Goal: Task Accomplishment & Management: Manage account settings

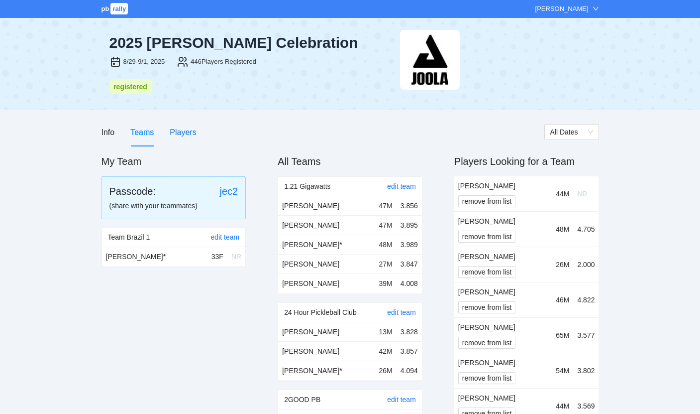
click at [176, 133] on div "Players" at bounding box center [183, 132] width 26 height 12
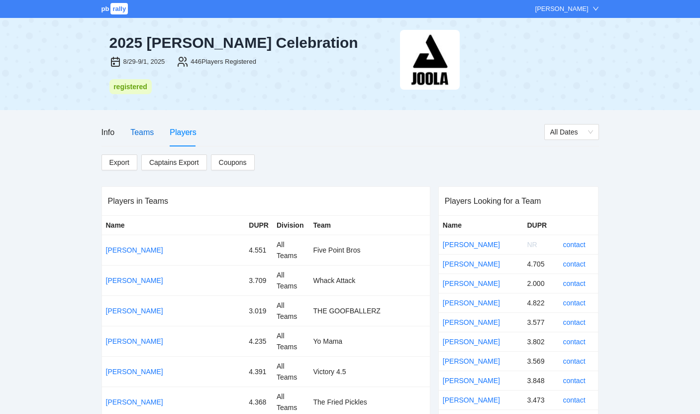
click at [143, 135] on div "Teams" at bounding box center [141, 132] width 23 height 12
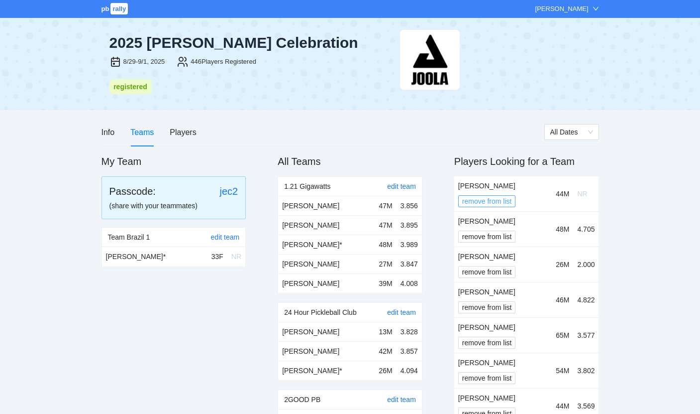
click at [488, 198] on span "remove from list" at bounding box center [488, 201] width 50 height 11
click at [514, 167] on div "Are you sure? Cancel OK" at bounding box center [487, 162] width 70 height 45
click at [511, 169] on button "OK" at bounding box center [505, 171] width 18 height 12
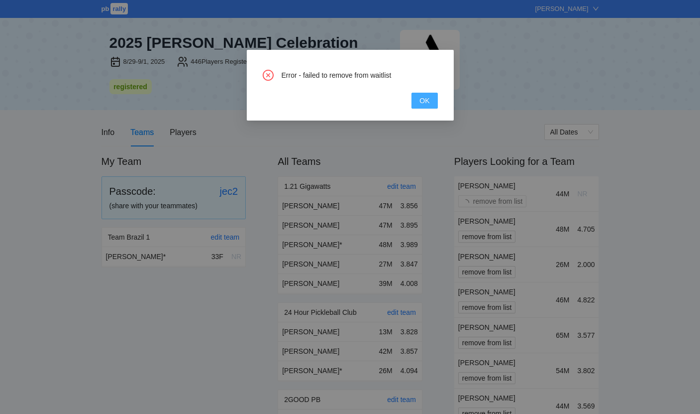
click at [424, 98] on span "OK" at bounding box center [425, 100] width 10 height 11
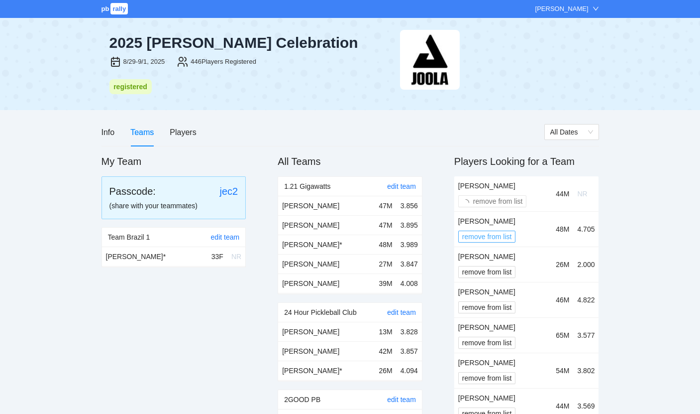
click at [491, 236] on span "remove from list" at bounding box center [488, 236] width 50 height 11
click at [499, 208] on button "OK" at bounding box center [505, 207] width 18 height 12
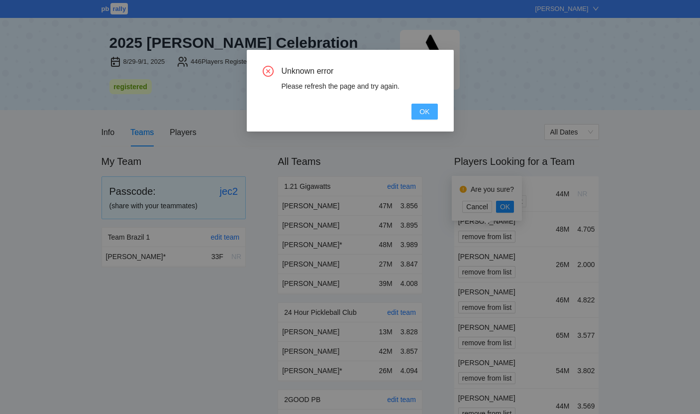
click at [420, 112] on span "OK" at bounding box center [425, 111] width 10 height 11
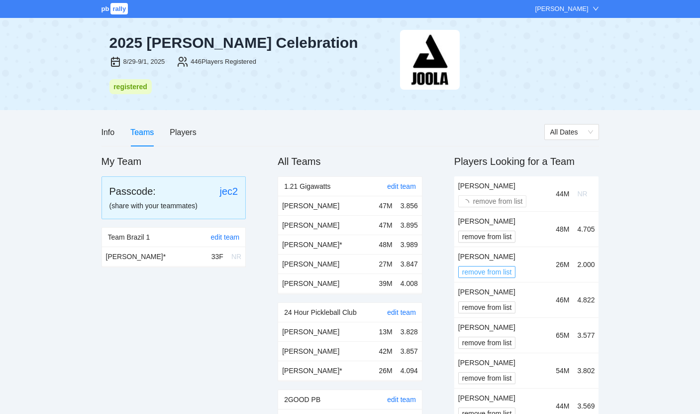
click at [490, 266] on span "remove from list" at bounding box center [488, 271] width 50 height 11
click at [507, 239] on span "OK" at bounding box center [505, 241] width 10 height 11
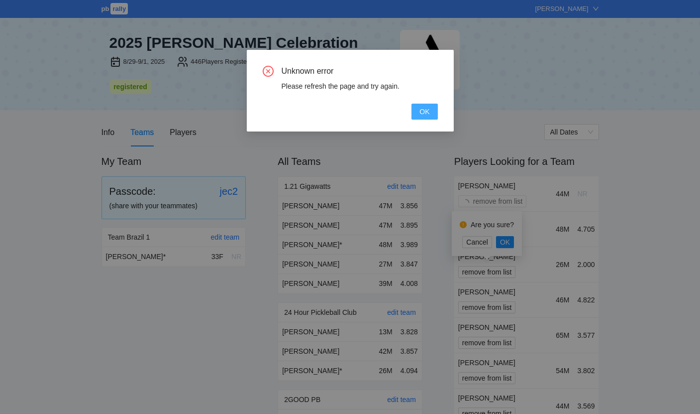
click at [424, 110] on span "OK" at bounding box center [425, 111] width 10 height 11
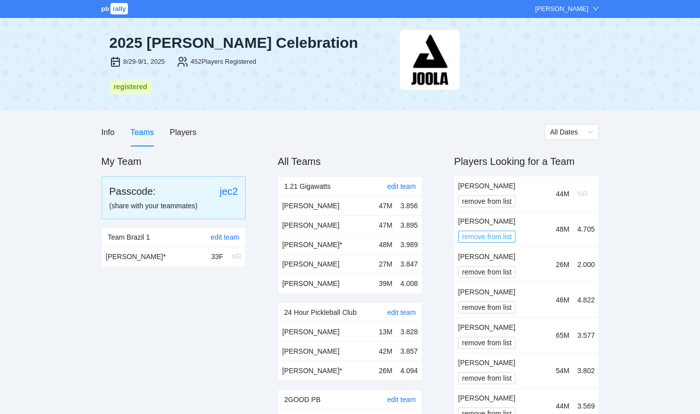
click at [493, 236] on span "remove from list" at bounding box center [488, 236] width 50 height 11
click at [509, 207] on span "OK" at bounding box center [505, 206] width 10 height 11
click at [483, 236] on span "remove from list" at bounding box center [488, 236] width 50 height 11
click at [507, 209] on span "OK" at bounding box center [505, 206] width 10 height 11
click at [500, 233] on span "remove from list" at bounding box center [488, 236] width 50 height 11
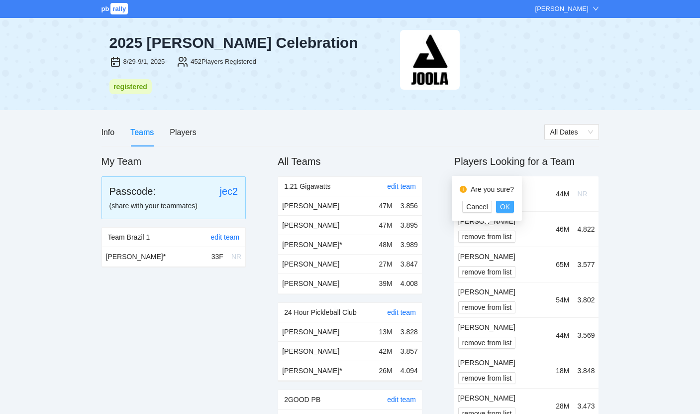
click at [504, 210] on span "OK" at bounding box center [505, 206] width 10 height 11
click at [500, 236] on span "remove from list" at bounding box center [488, 236] width 50 height 11
click at [504, 203] on span "OK" at bounding box center [505, 206] width 10 height 11
click at [502, 234] on span "remove from list" at bounding box center [488, 236] width 50 height 11
click at [509, 206] on span "OK" at bounding box center [505, 206] width 10 height 11
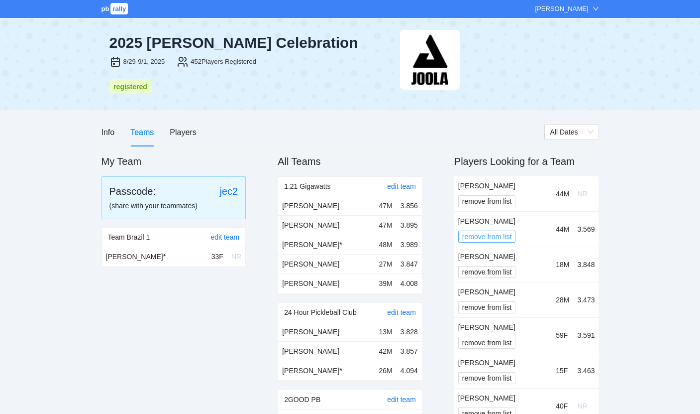
click at [502, 233] on span "remove from list" at bounding box center [488, 236] width 50 height 11
click at [506, 212] on span "OK" at bounding box center [505, 206] width 10 height 11
click at [507, 232] on span "remove from list" at bounding box center [488, 236] width 50 height 11
click at [509, 209] on span "OK" at bounding box center [505, 206] width 10 height 11
click at [509, 235] on span "remove from list" at bounding box center [488, 236] width 50 height 11
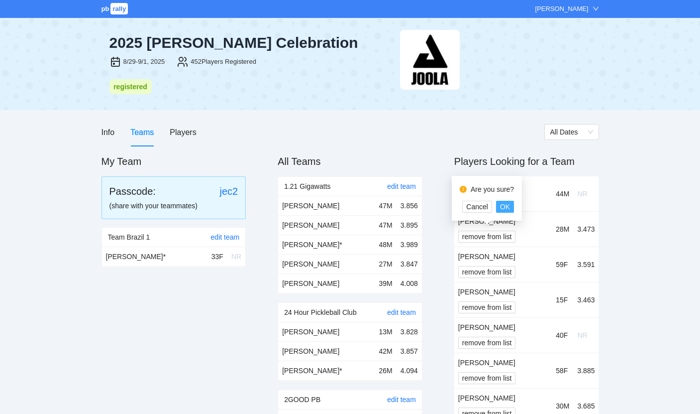
click at [508, 210] on span "OK" at bounding box center [505, 206] width 10 height 11
click at [504, 235] on span "remove from list" at bounding box center [488, 236] width 50 height 11
click at [501, 205] on span "OK" at bounding box center [505, 206] width 10 height 11
click at [504, 235] on span "remove from list" at bounding box center [488, 236] width 50 height 11
click at [506, 208] on span "OK" at bounding box center [505, 206] width 10 height 11
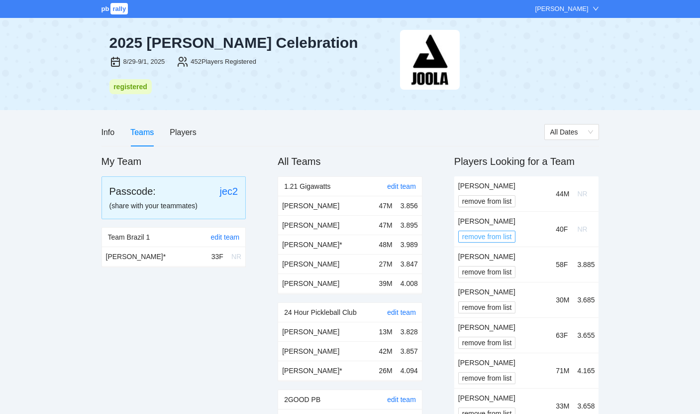
click at [505, 231] on span "remove from list" at bounding box center [488, 236] width 50 height 11
click at [508, 211] on span "OK" at bounding box center [505, 206] width 10 height 11
click at [500, 236] on span "remove from list" at bounding box center [488, 236] width 50 height 11
click at [507, 210] on span "OK" at bounding box center [505, 206] width 10 height 11
click at [505, 232] on span "remove from list" at bounding box center [488, 236] width 50 height 11
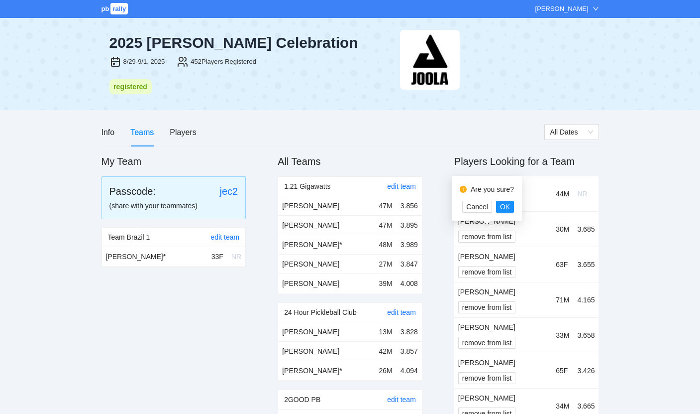
click at [509, 213] on div "Are you sure? Cancel OK" at bounding box center [487, 198] width 70 height 45
click at [509, 211] on span "OK" at bounding box center [505, 206] width 10 height 11
click at [501, 236] on span "remove from list" at bounding box center [488, 236] width 50 height 11
click at [509, 205] on span "OK" at bounding box center [505, 206] width 10 height 11
click at [501, 236] on span "remove from list" at bounding box center [488, 236] width 50 height 11
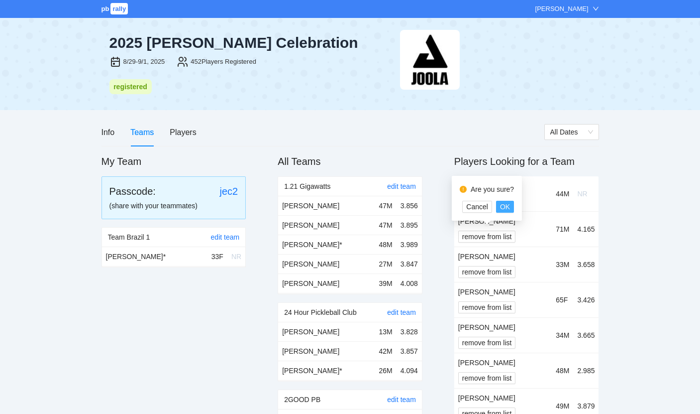
click at [506, 206] on span "OK" at bounding box center [505, 206] width 10 height 11
click at [503, 233] on span "remove from list" at bounding box center [488, 236] width 50 height 11
click at [509, 209] on span "OK" at bounding box center [505, 206] width 10 height 11
click at [506, 232] on span "remove from list" at bounding box center [488, 236] width 50 height 11
click at [511, 204] on button "OK" at bounding box center [505, 207] width 18 height 12
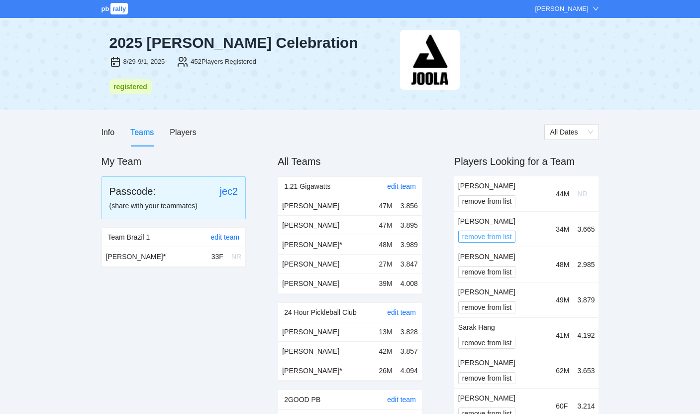
click at [502, 237] on span "remove from list" at bounding box center [488, 236] width 50 height 11
click at [505, 209] on span "OK" at bounding box center [505, 206] width 10 height 11
click at [495, 237] on span "remove from list" at bounding box center [488, 236] width 50 height 11
click at [505, 207] on span "OK" at bounding box center [505, 206] width 10 height 11
click at [504, 238] on span "remove from list" at bounding box center [488, 236] width 50 height 11
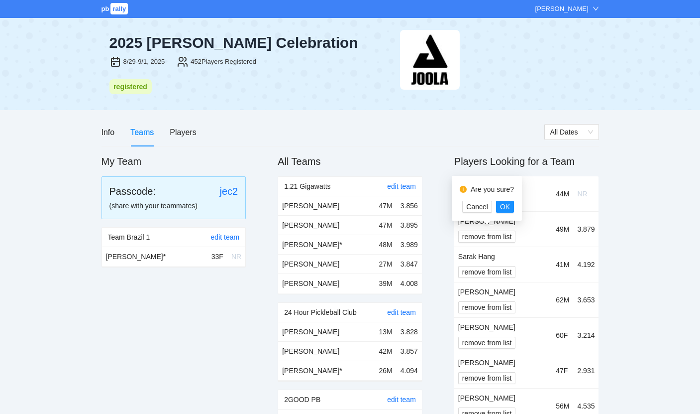
click at [506, 213] on div "Are you sure? Cancel OK" at bounding box center [487, 198] width 70 height 45
click at [505, 209] on span "OK" at bounding box center [505, 206] width 10 height 11
click at [499, 236] on span "remove from list" at bounding box center [488, 236] width 50 height 11
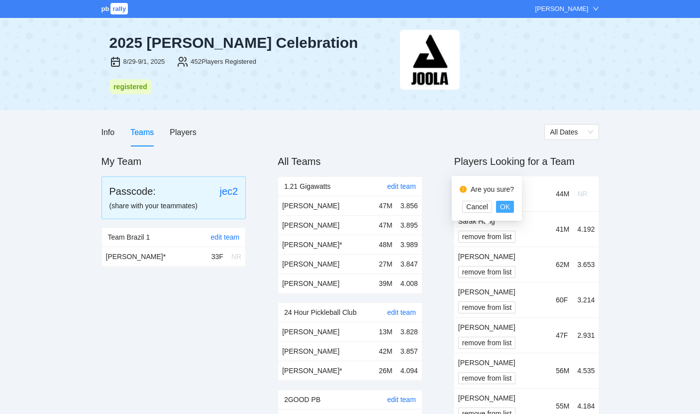
click at [505, 210] on span "OK" at bounding box center [505, 206] width 10 height 11
drag, startPoint x: 0, startPoint y: 0, endPoint x: 507, endPoint y: 235, distance: 559.3
click at [507, 235] on span "remove from list" at bounding box center [488, 236] width 50 height 11
click at [510, 208] on button "OK" at bounding box center [505, 207] width 18 height 12
click at [503, 233] on span "remove from list" at bounding box center [488, 236] width 50 height 11
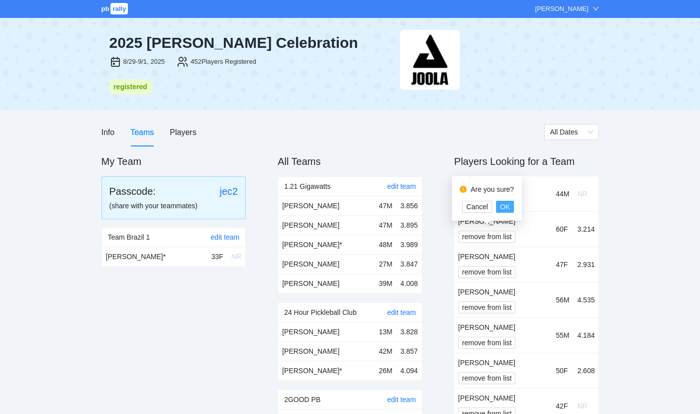
click at [511, 204] on button "OK" at bounding box center [505, 207] width 18 height 12
click at [503, 234] on span "remove from list" at bounding box center [488, 236] width 50 height 11
click at [507, 210] on span "OK" at bounding box center [505, 206] width 10 height 11
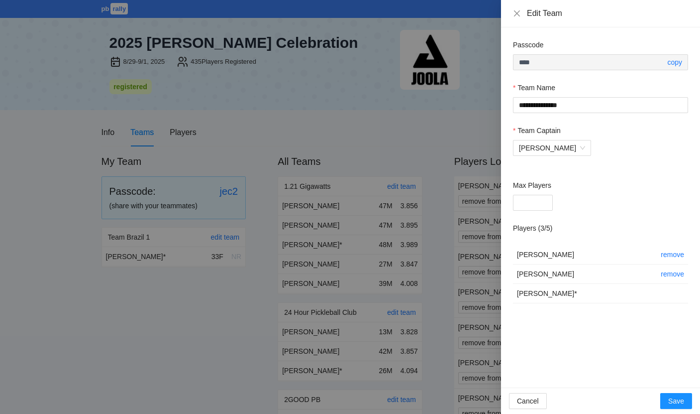
scroll to position [9510, 0]
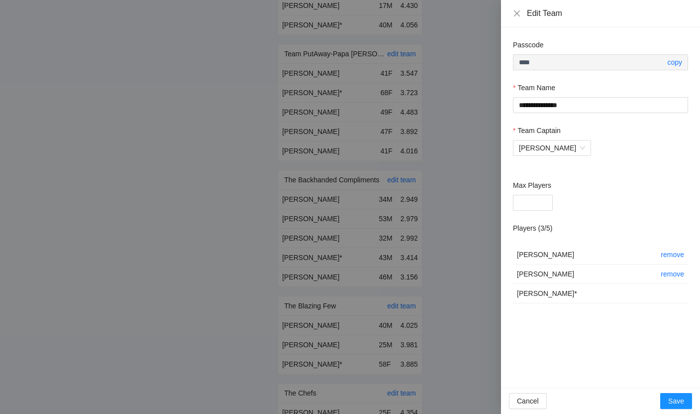
click at [192, 233] on div at bounding box center [350, 207] width 700 height 414
